Goal: Transaction & Acquisition: Download file/media

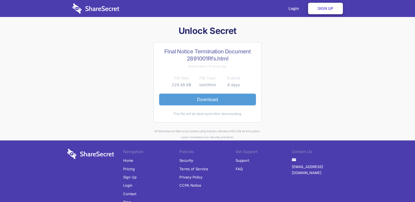
click at [205, 100] on link "Download" at bounding box center [207, 100] width 97 height 12
click at [190, 97] on link "Download" at bounding box center [207, 100] width 97 height 12
